Goal: Information Seeking & Learning: Learn about a topic

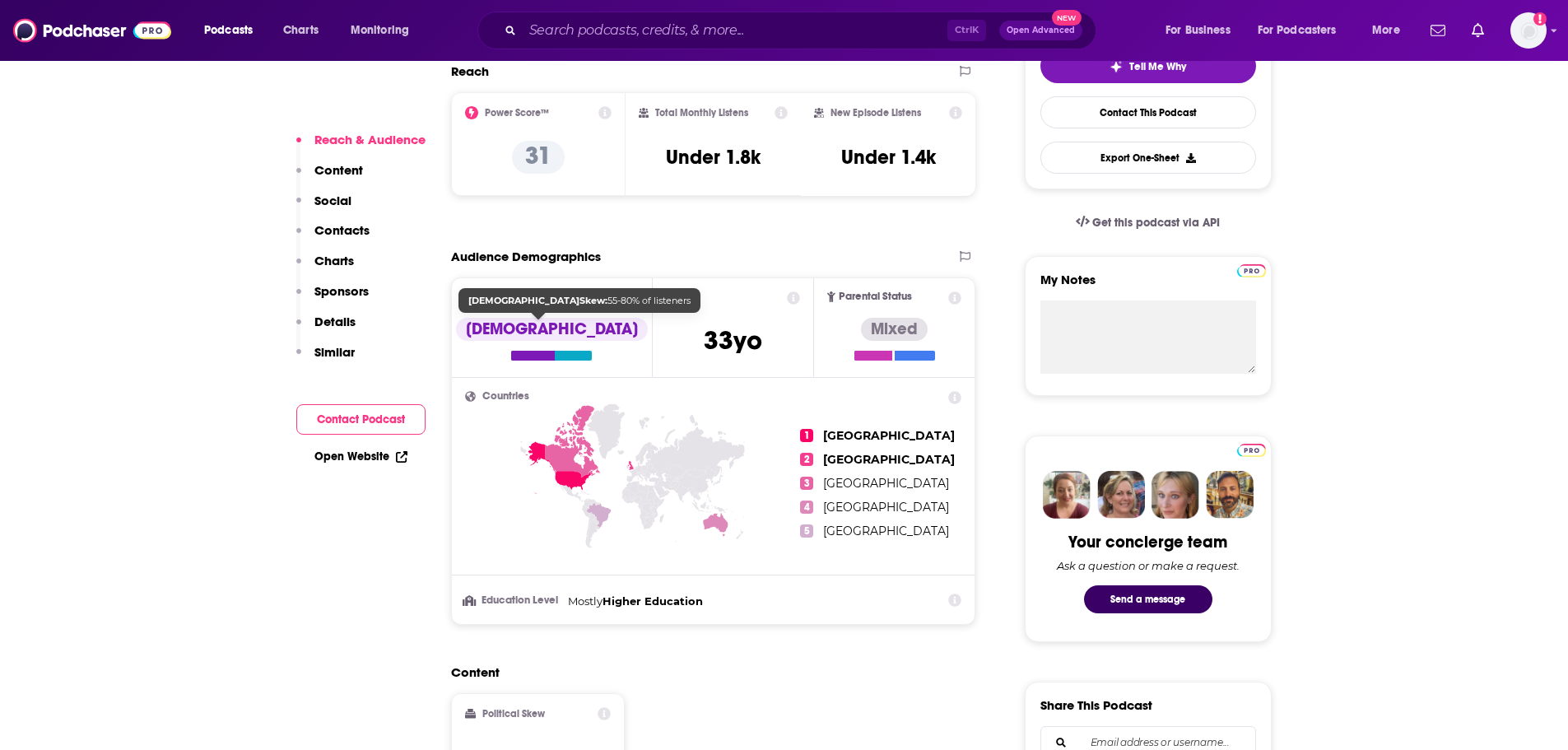
scroll to position [83, 0]
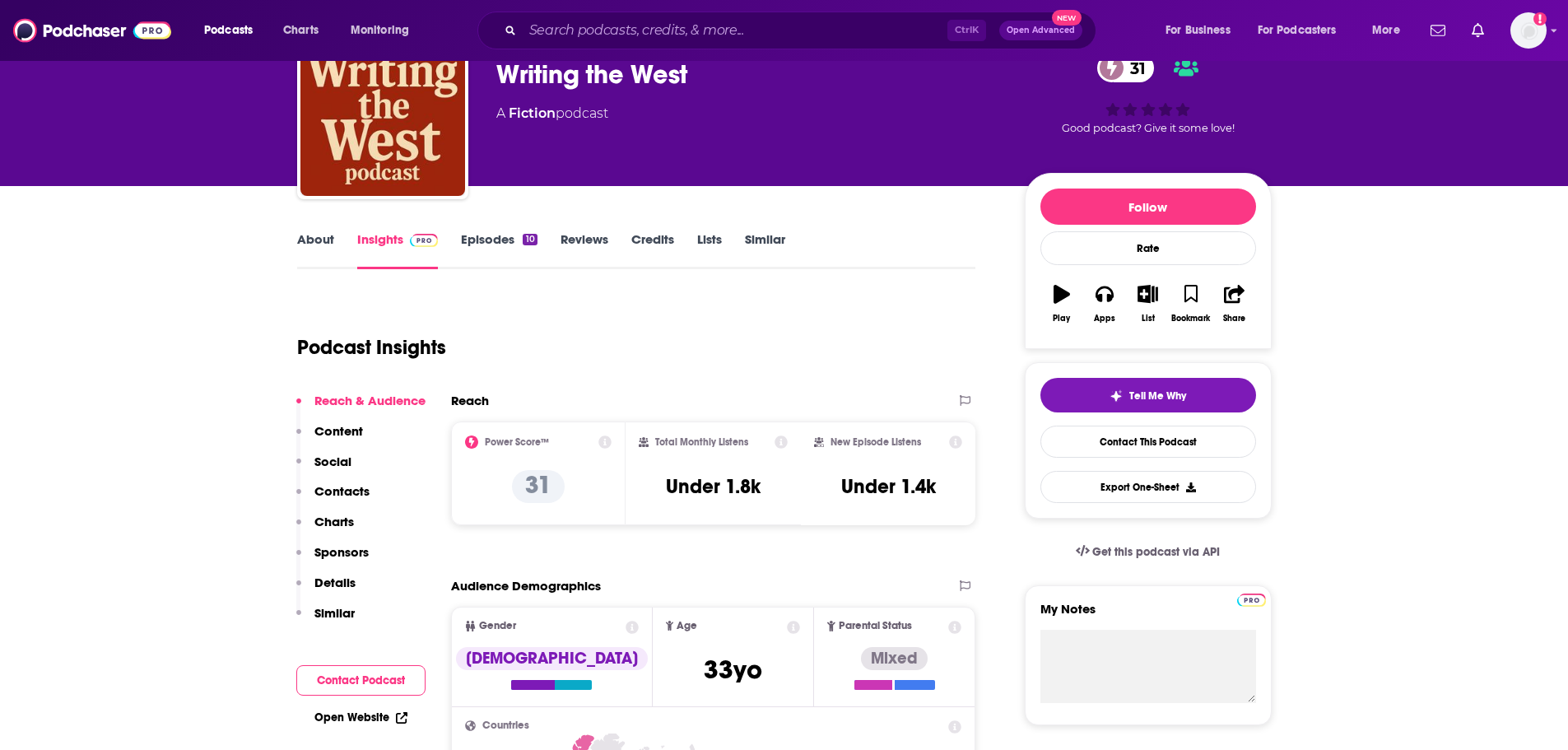
drag, startPoint x: 531, startPoint y: 360, endPoint x: 507, endPoint y: 329, distance: 39.2
click at [507, 329] on div "Podcast Insights" at bounding box center [629, 338] width 665 height 84
click at [501, 242] on link "Episodes 10" at bounding box center [499, 249] width 76 height 38
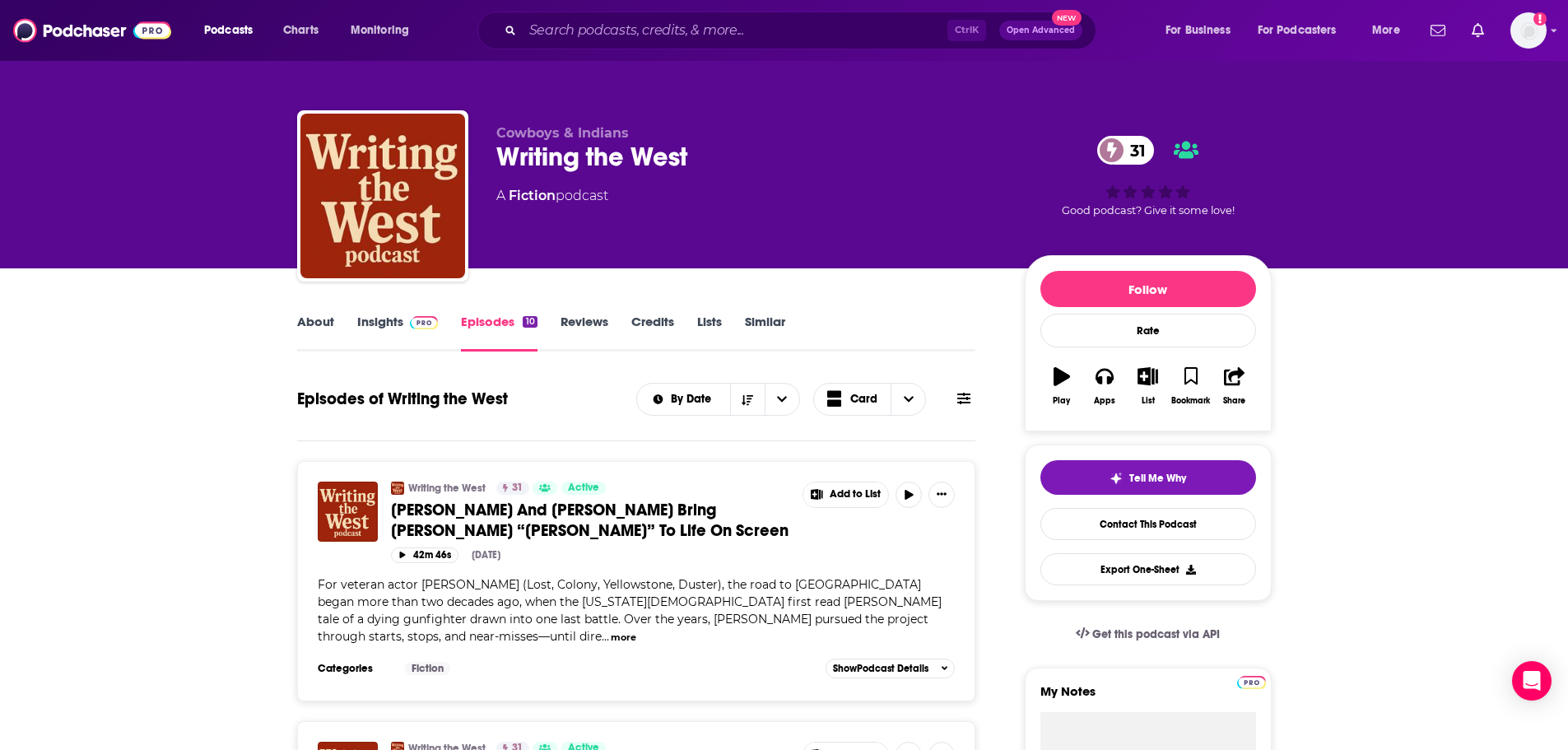
click at [321, 332] on link "About" at bounding box center [315, 332] width 37 height 38
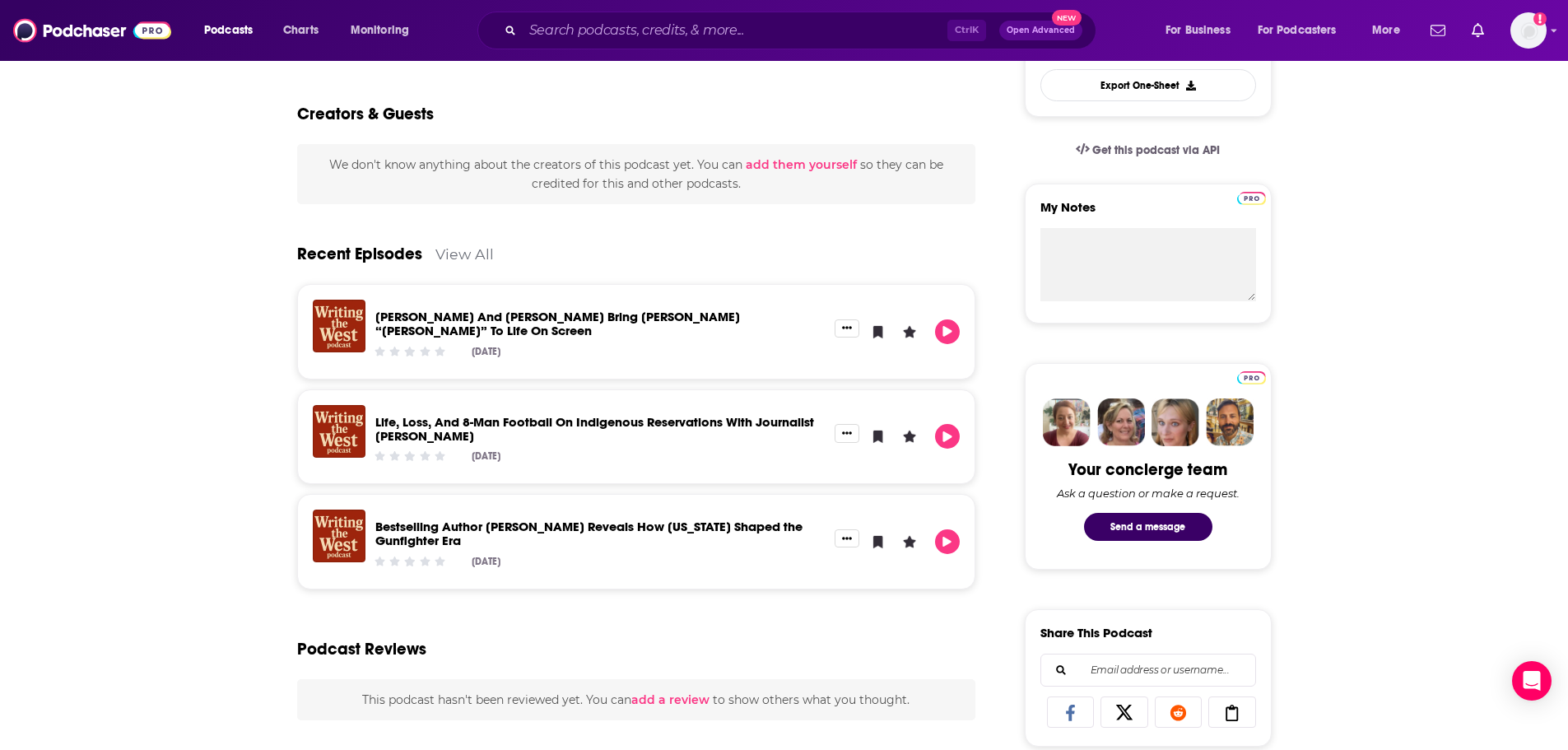
scroll to position [247, 0]
